Goal: Check status

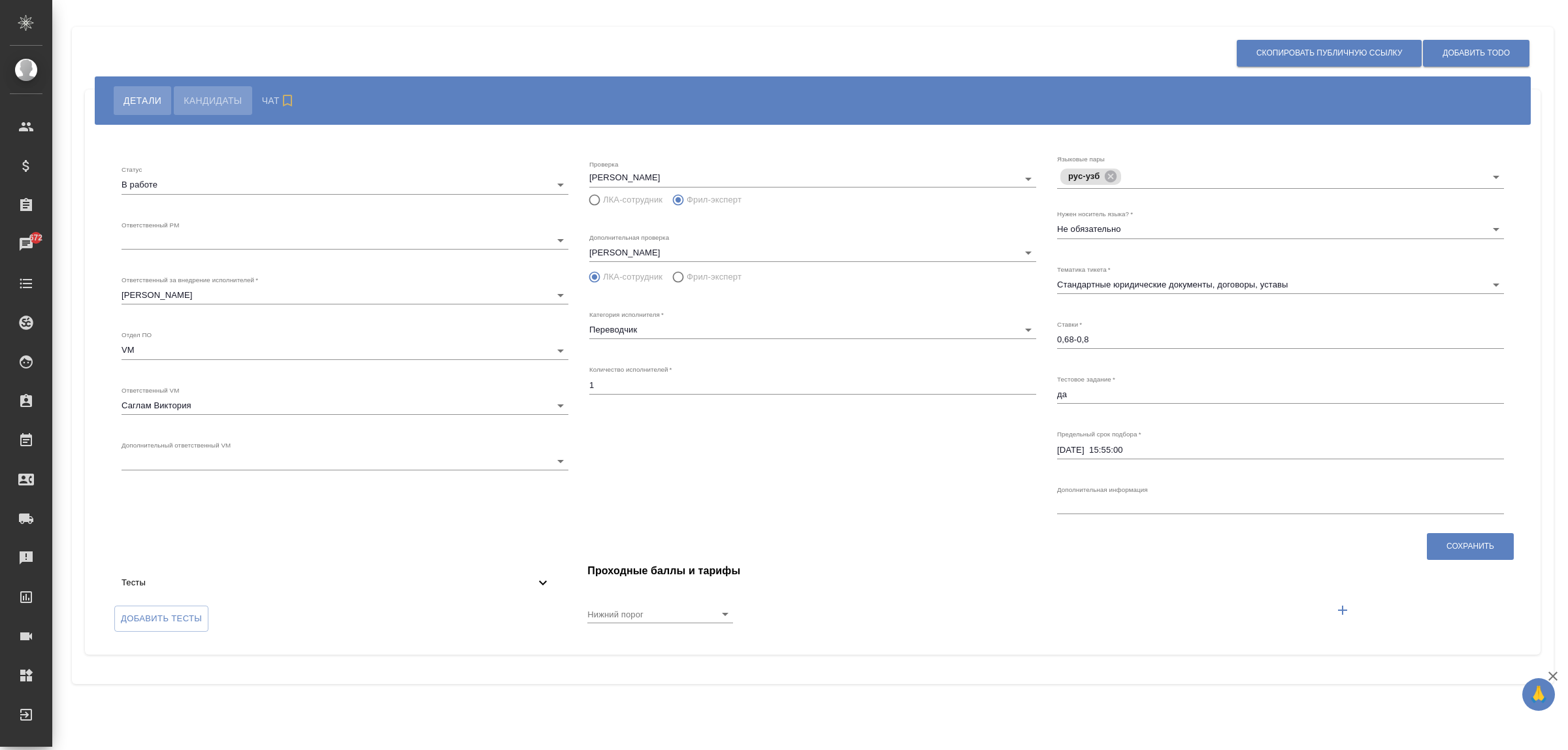
click at [233, 103] on span "Кандидаты" at bounding box center [213, 100] width 58 height 16
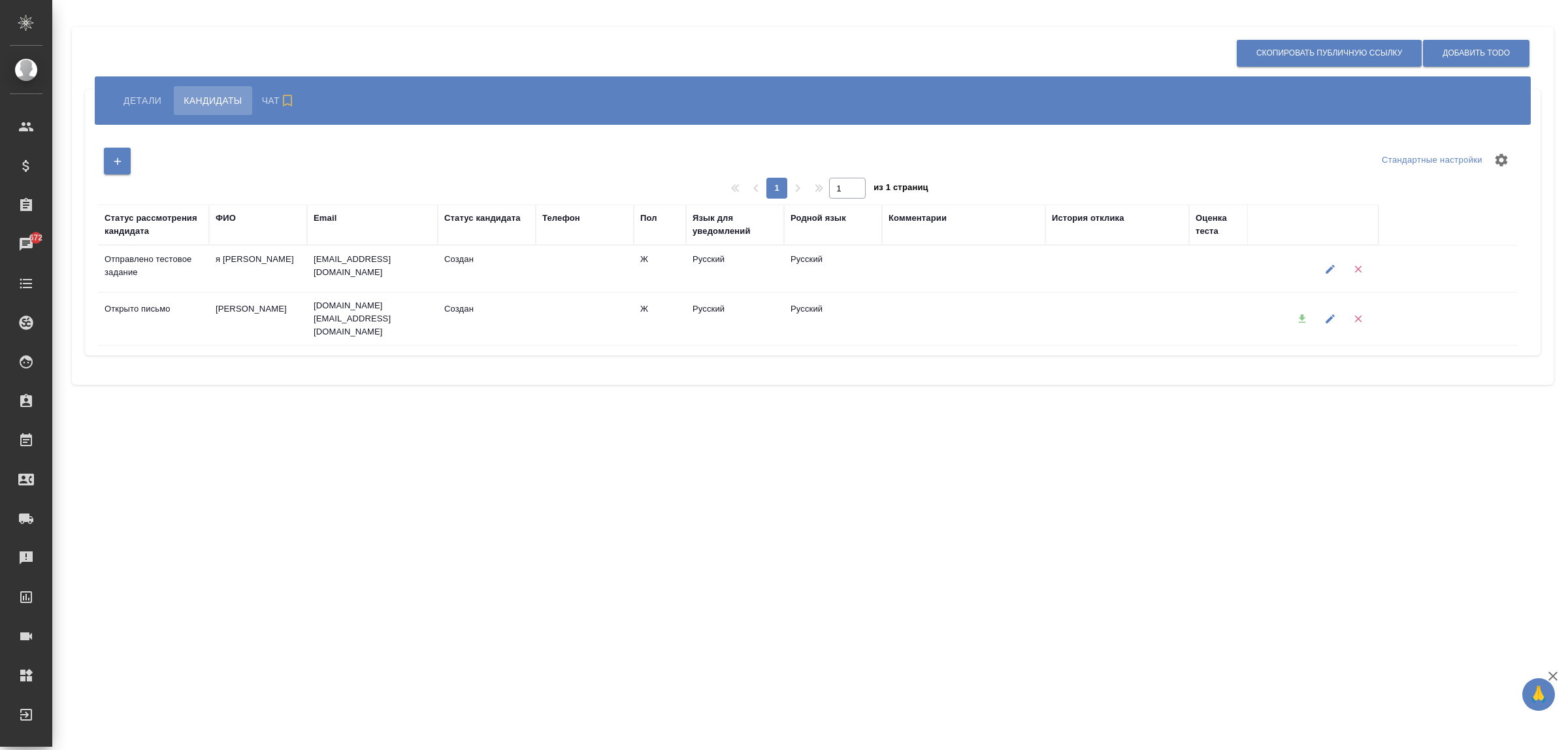
click at [263, 96] on span "Чат" at bounding box center [280, 100] width 37 height 16
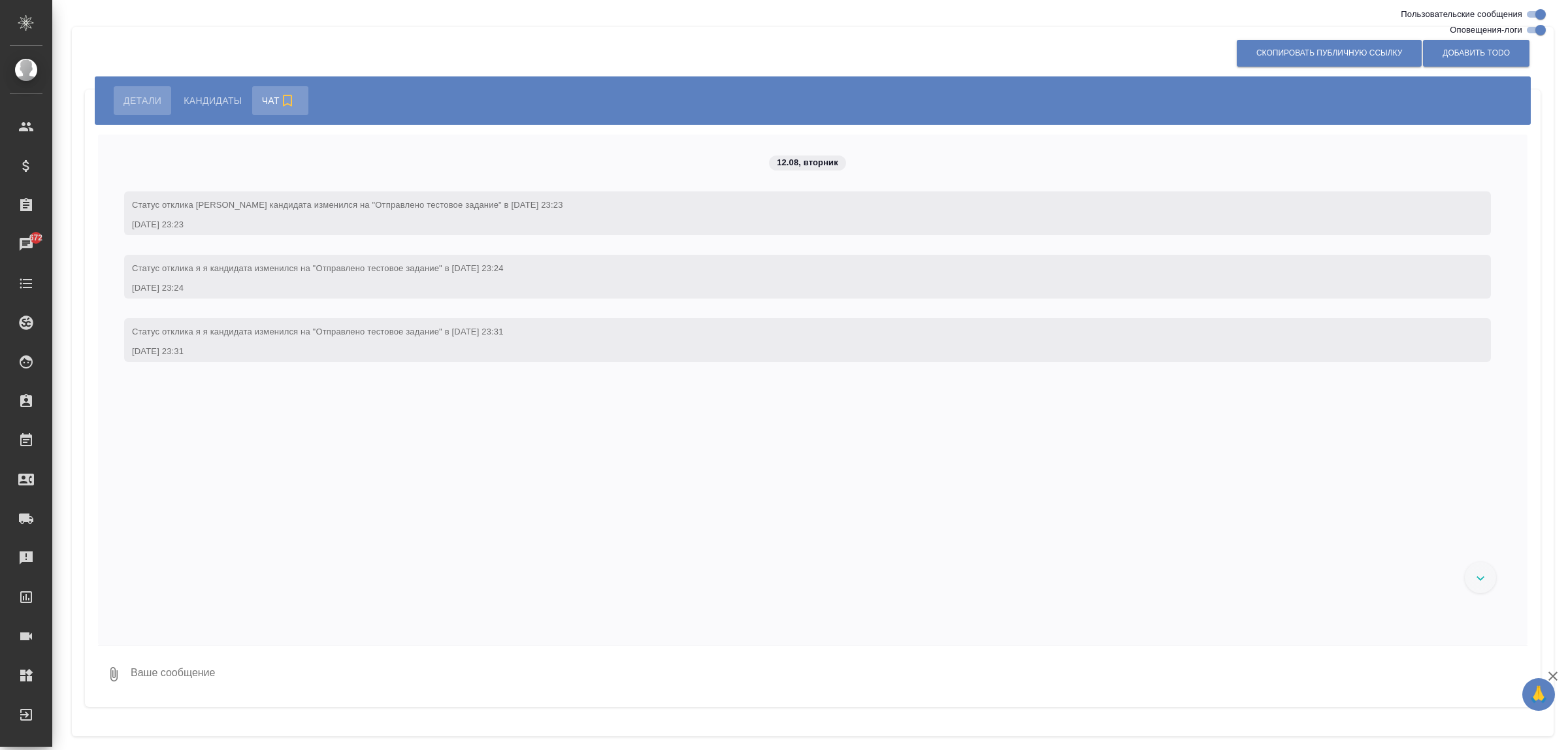
click at [145, 96] on span "Детали" at bounding box center [143, 100] width 38 height 16
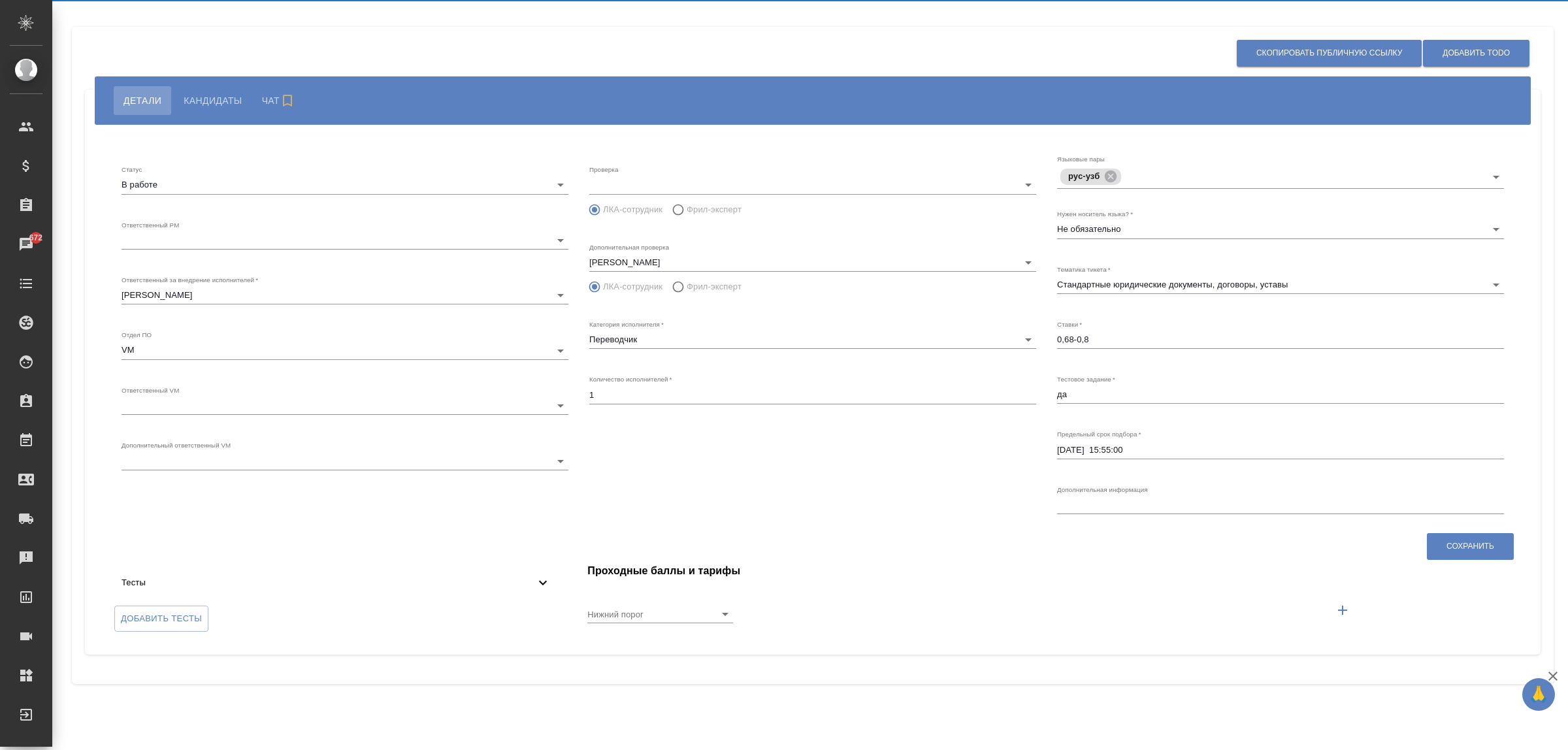
radio input "false"
radio input "true"
